Goal: Transaction & Acquisition: Purchase product/service

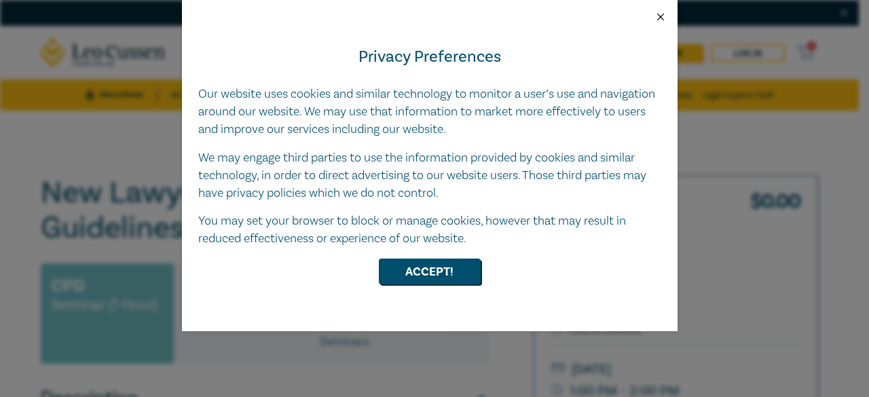
click at [657, 18] on button "Close" at bounding box center [660, 17] width 12 height 12
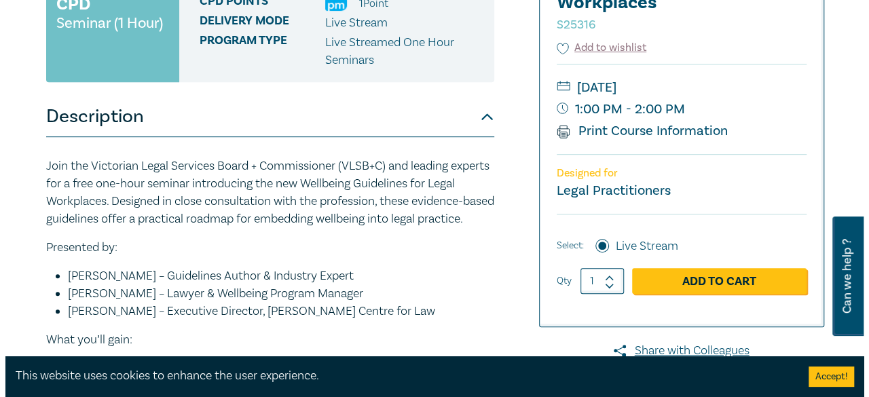
scroll to position [288, 0]
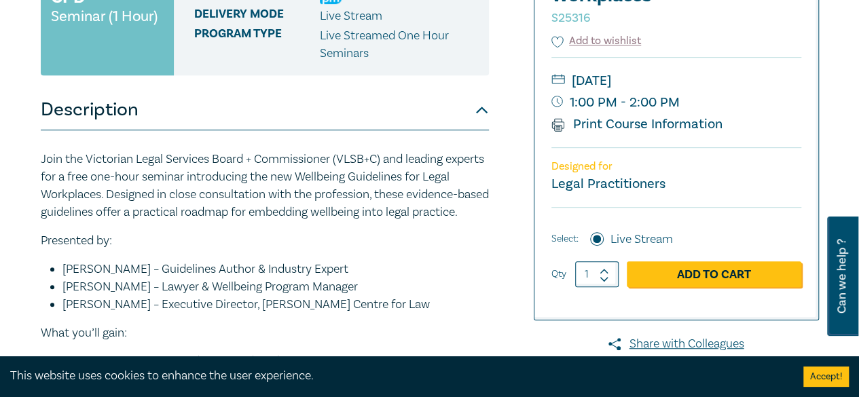
click at [701, 282] on link "Add to Cart" at bounding box center [714, 274] width 174 height 26
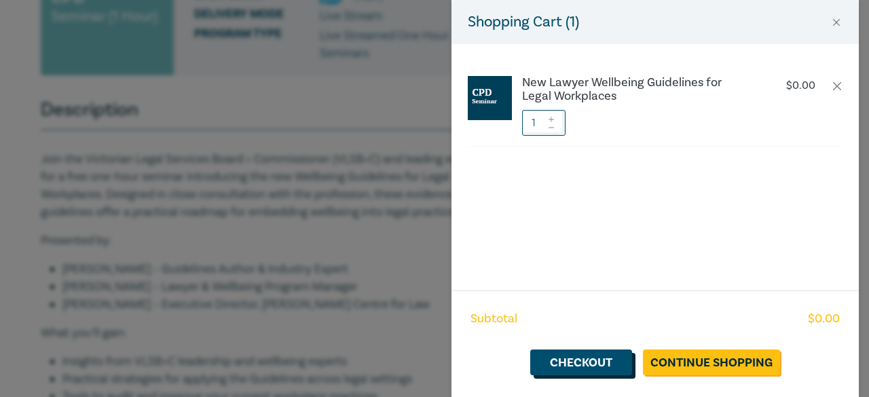
click at [599, 372] on link "Checkout" at bounding box center [581, 363] width 102 height 26
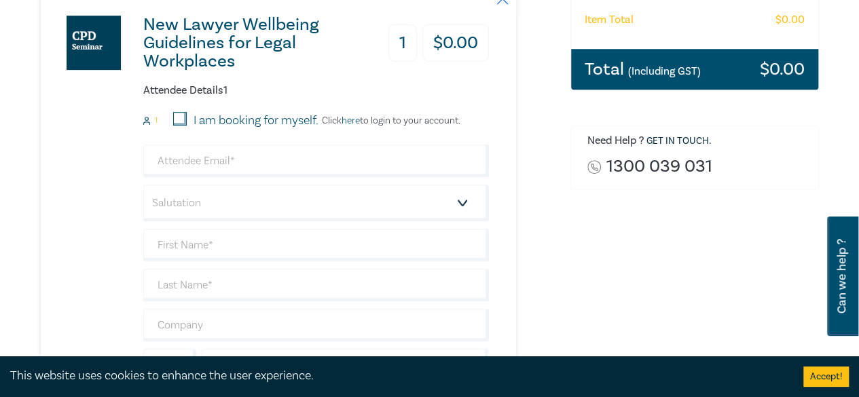
scroll to position [315, 0]
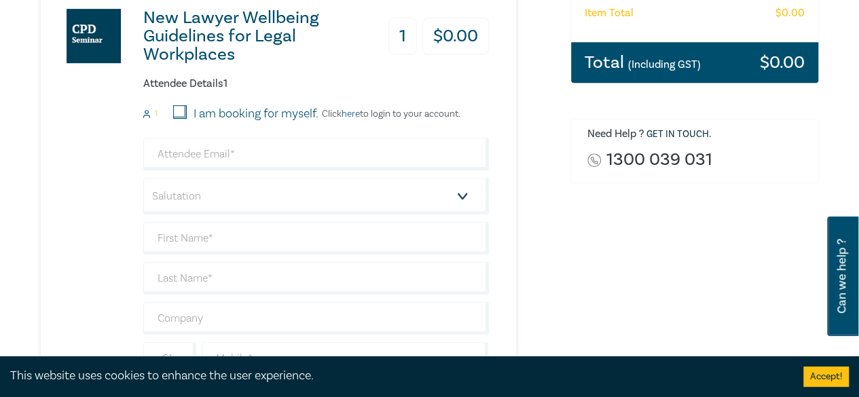
click at [178, 109] on input "I am booking for myself." at bounding box center [180, 112] width 14 height 14
checkbox input "true"
click at [288, 149] on input "email" at bounding box center [315, 154] width 345 height 33
type input "[EMAIL_ADDRESS][DOMAIN_NAME]"
click at [242, 198] on select "Salutation Mr. Mrs. Ms. Miss Dr. Prof. Other" at bounding box center [315, 196] width 345 height 37
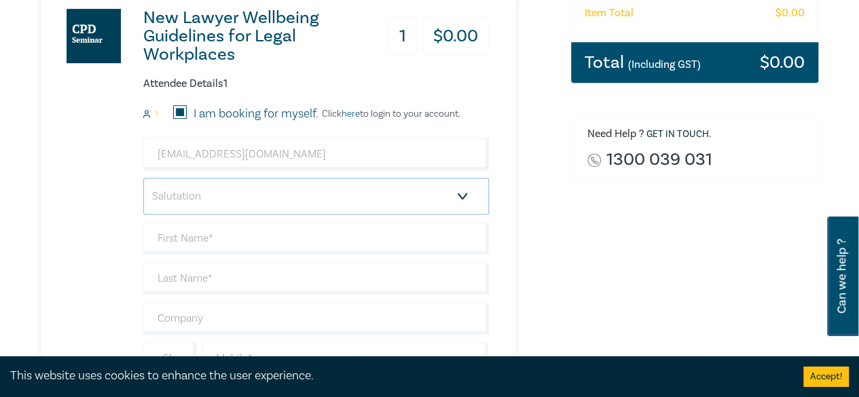
select select "Miss"
click at [143, 178] on select "Salutation Mr. Mrs. Ms. Miss Dr. Prof. Other" at bounding box center [315, 196] width 345 height 37
click at [239, 192] on select "Salutation Mr. Mrs. Ms. Miss Dr. Prof. Other" at bounding box center [315, 196] width 345 height 37
click at [58, 276] on div "New Lawyer Wellbeing Guidelines for Legal Workplaces 1 $ 0.00 Attendee Details …" at bounding box center [265, 213] width 448 height 465
click at [202, 246] on input "text" at bounding box center [315, 238] width 345 height 33
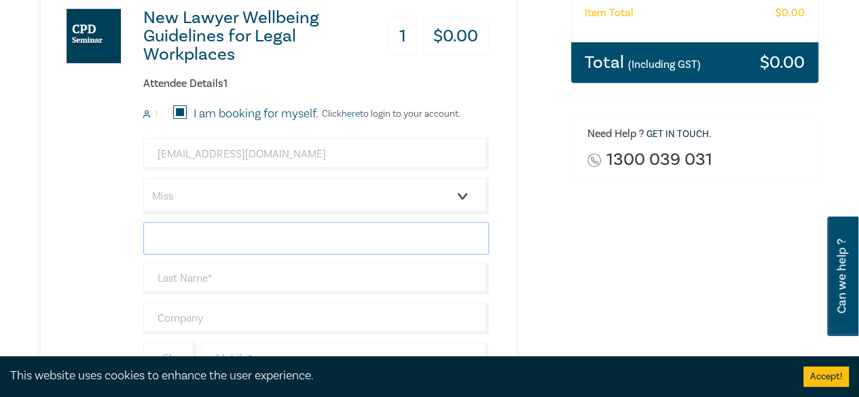
type input "Serpil"
type input "Ocal"
type input "0490329485"
type input "[GEOGRAPHIC_DATA]"
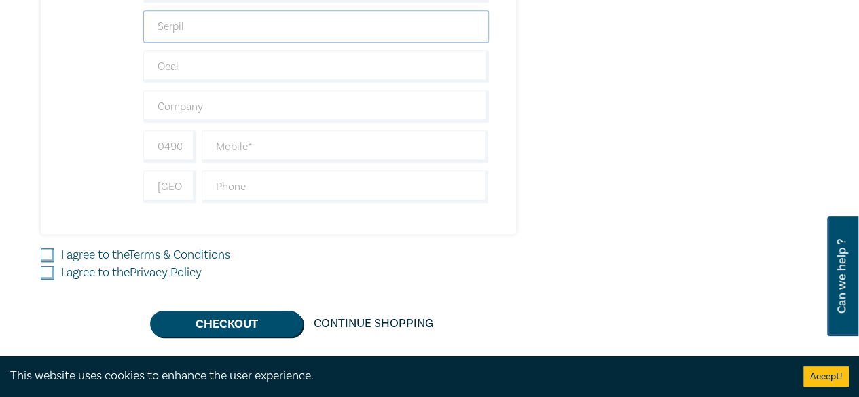
scroll to position [534, 0]
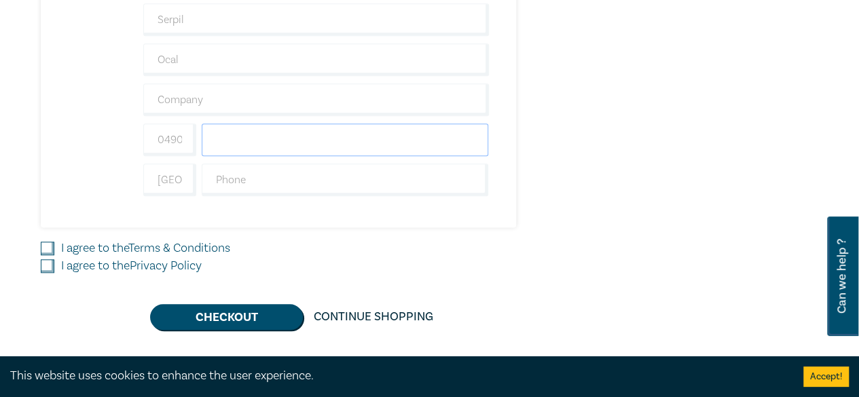
click at [286, 141] on input "text" at bounding box center [345, 140] width 287 height 33
type input "0490329485"
drag, startPoint x: 185, startPoint y: 141, endPoint x: 87, endPoint y: 151, distance: 99.0
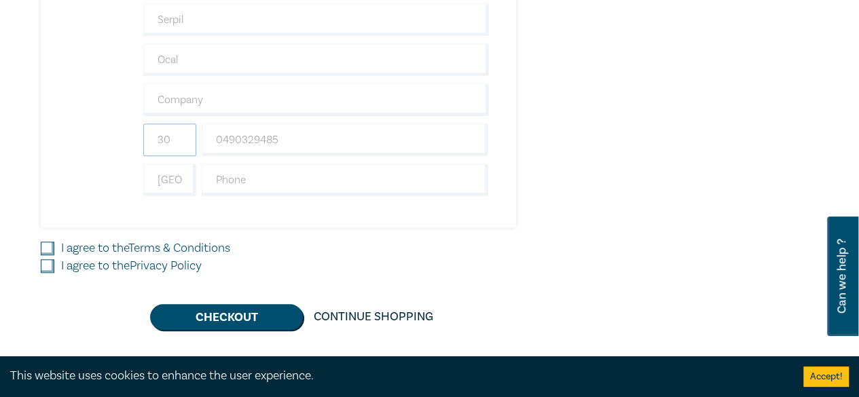
type input "3"
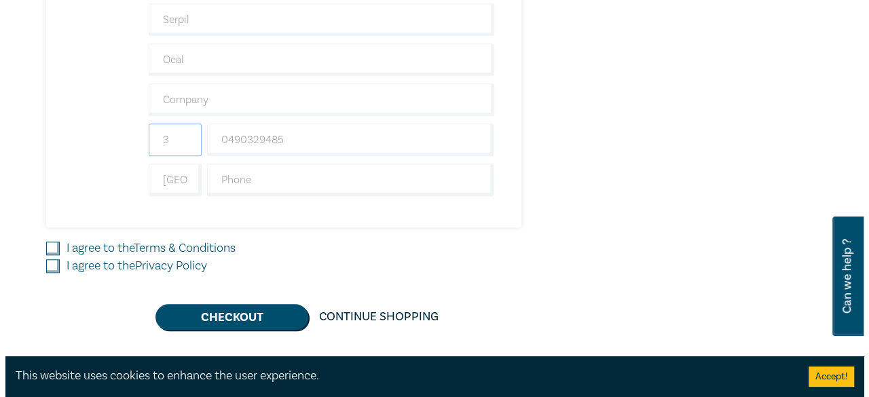
scroll to position [0, 0]
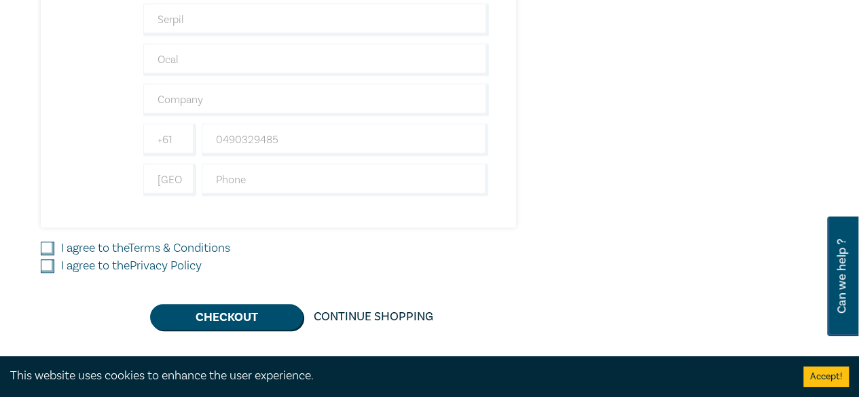
click at [223, 176] on input "text" at bounding box center [345, 180] width 287 height 33
click at [155, 242] on link "Terms & Conditions" at bounding box center [179, 248] width 102 height 16
click at [54, 242] on input "I agree to the Terms & Conditions" at bounding box center [48, 249] width 14 height 14
checkbox input "true"
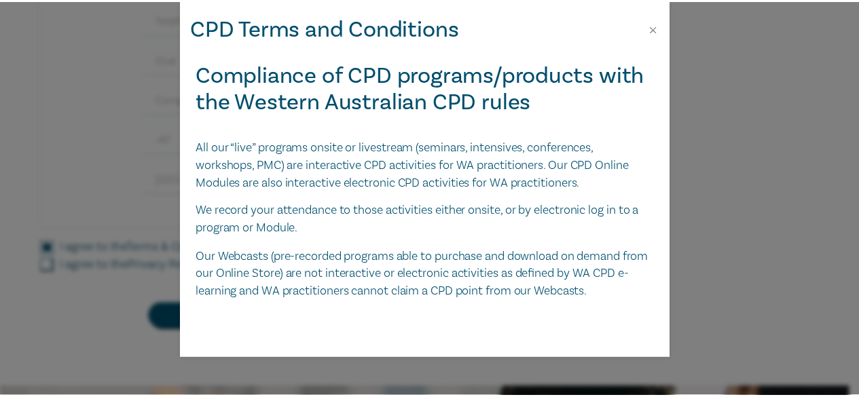
scroll to position [3086, 0]
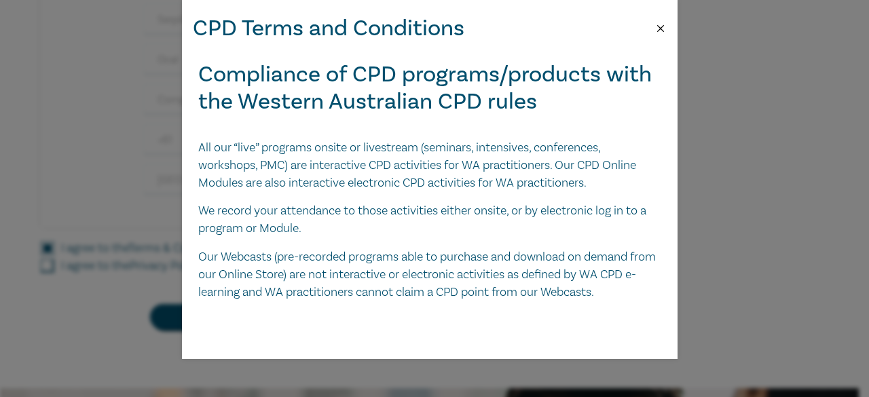
click at [659, 28] on button "Close" at bounding box center [660, 28] width 12 height 12
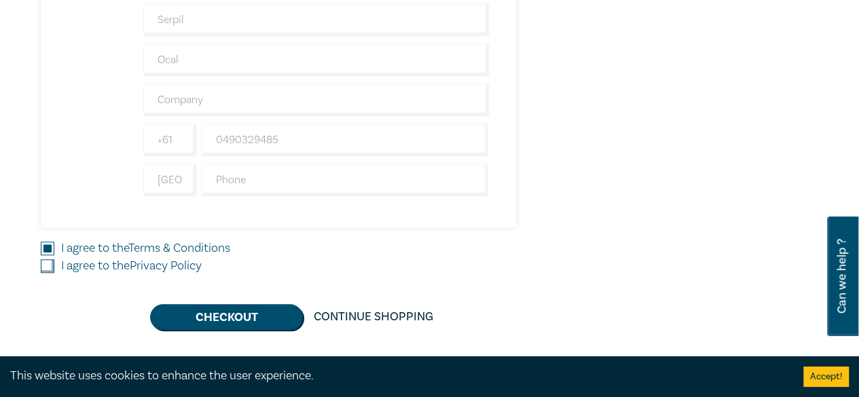
click at [48, 264] on input "I agree to the Privacy Policy" at bounding box center [48, 266] width 14 height 14
checkbox input "true"
click at [257, 307] on button "Checkout" at bounding box center [226, 317] width 153 height 26
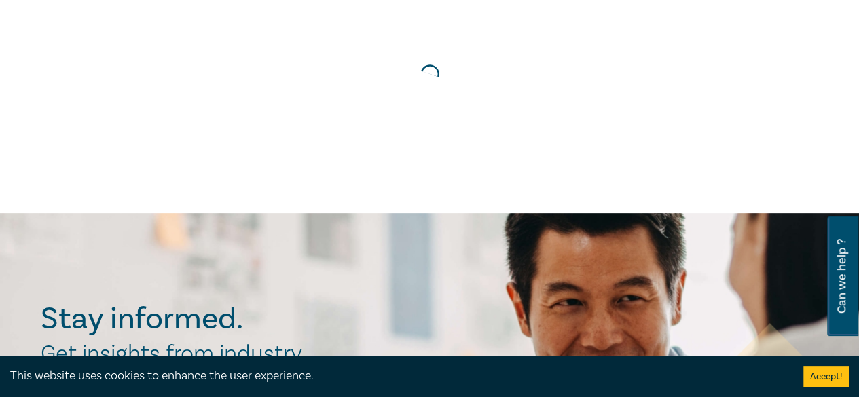
scroll to position [176, 0]
